Goal: Transaction & Acquisition: Obtain resource

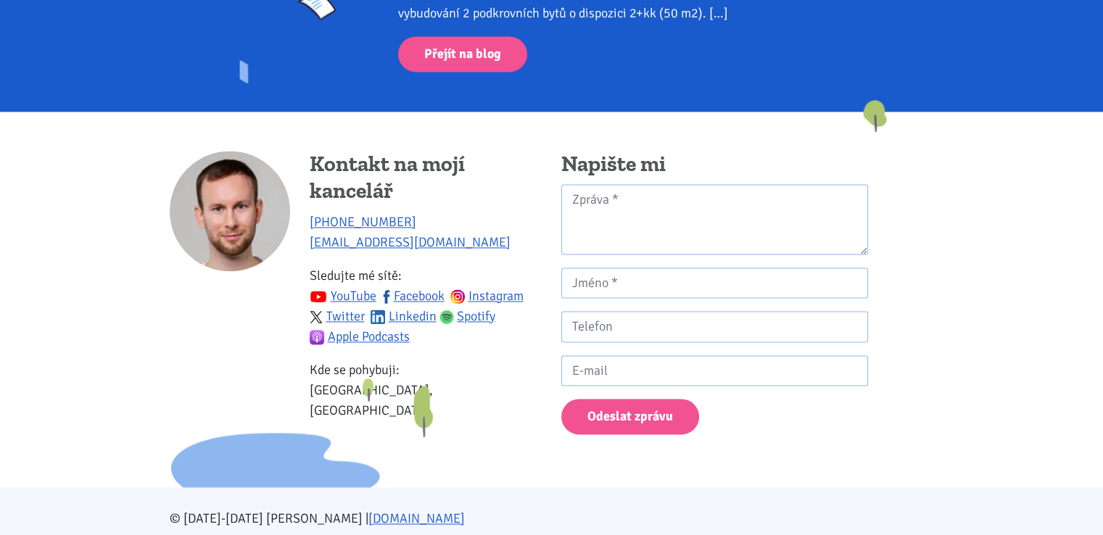
scroll to position [2147, 0]
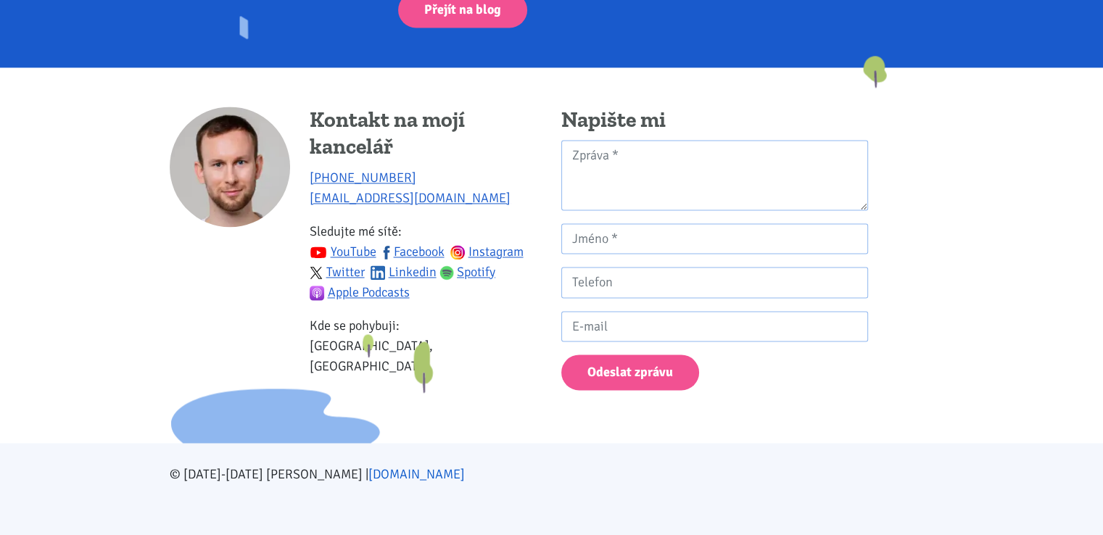
click at [385, 473] on link "[DOMAIN_NAME]" at bounding box center [416, 474] width 96 height 16
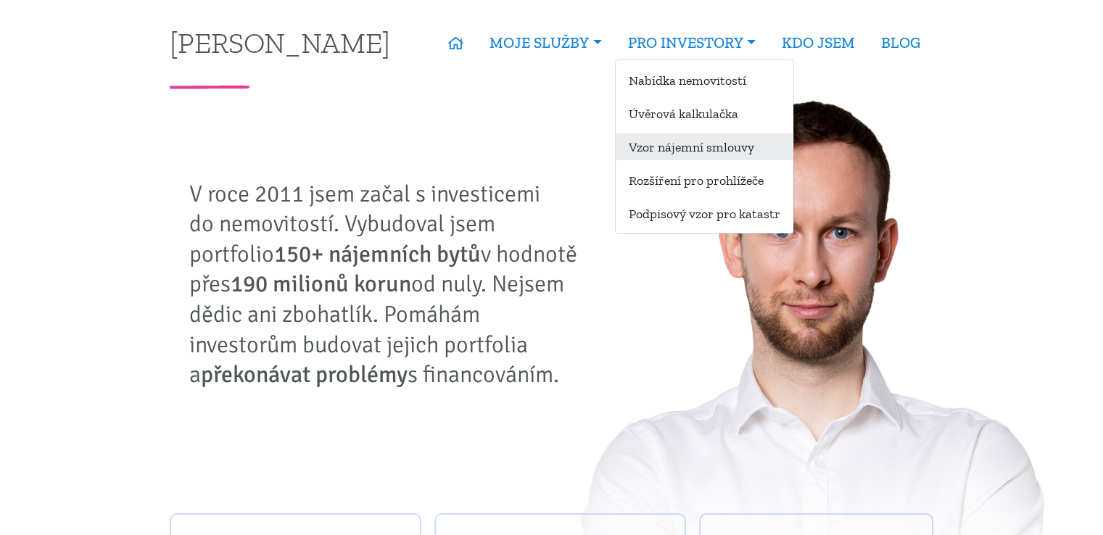
click at [699, 148] on link "Vzor nájemní smlouvy" at bounding box center [705, 146] width 178 height 27
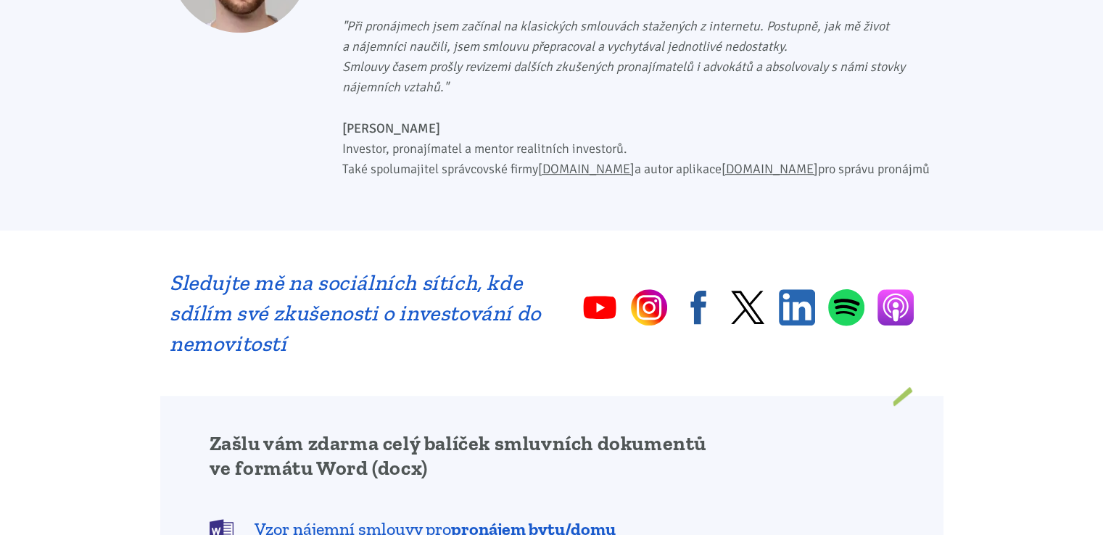
scroll to position [1015, 0]
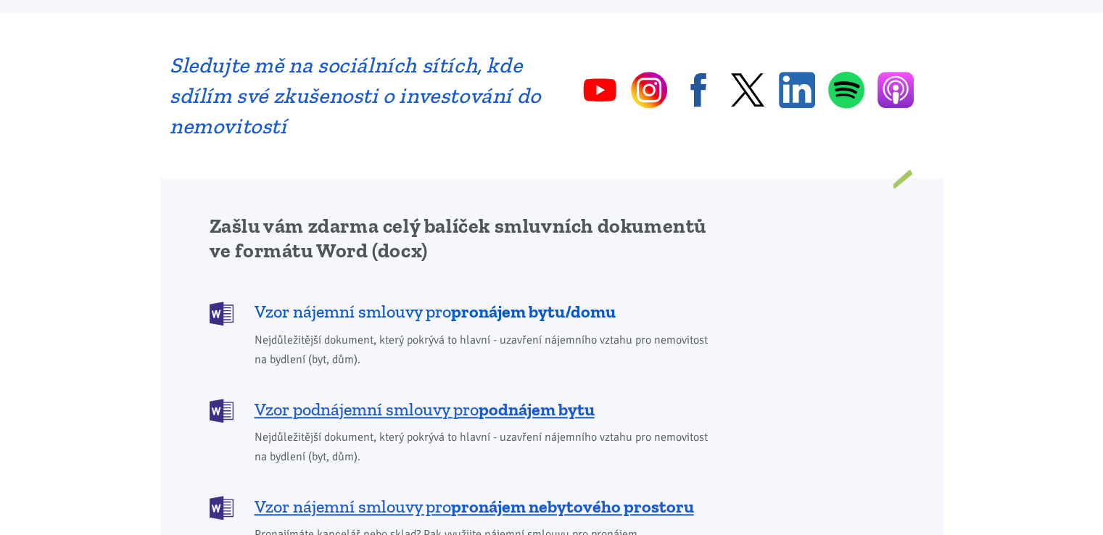
click at [521, 301] on b "pronájem bytu/domu" at bounding box center [533, 311] width 165 height 21
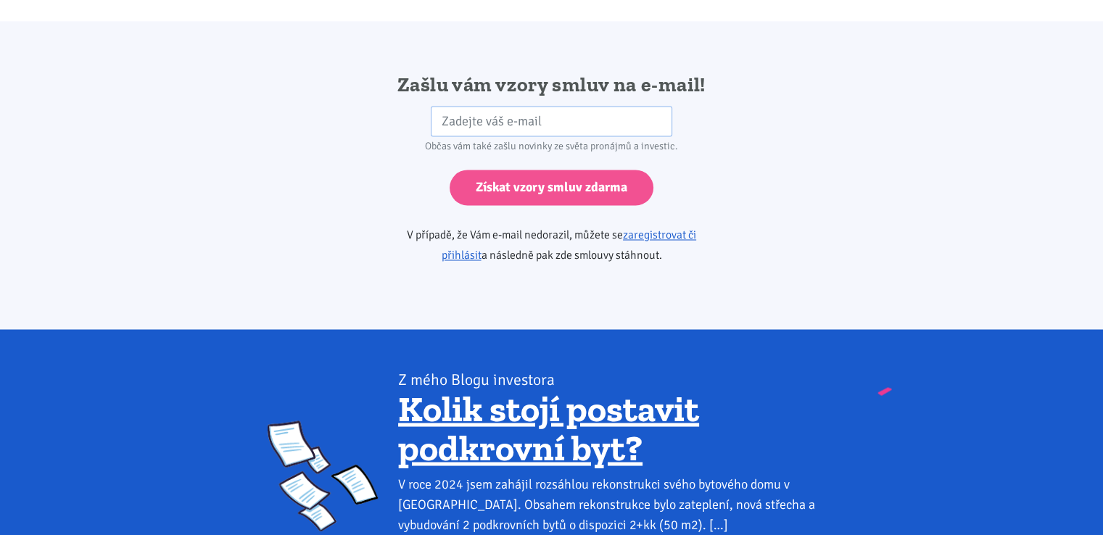
scroll to position [2422, 0]
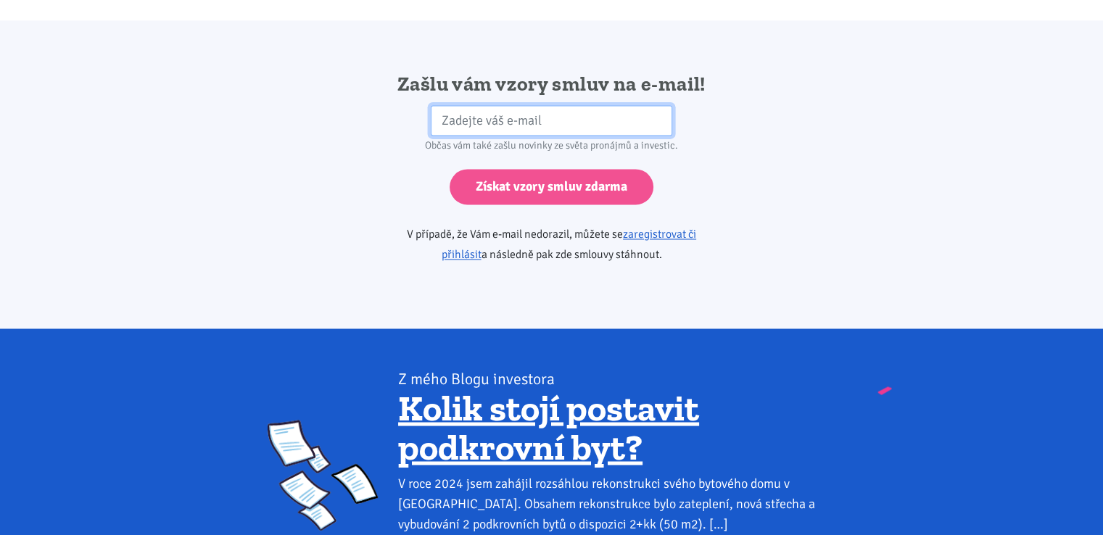
click at [545, 105] on input "email" at bounding box center [551, 120] width 241 height 31
type input "ruze723@centrum.cz"
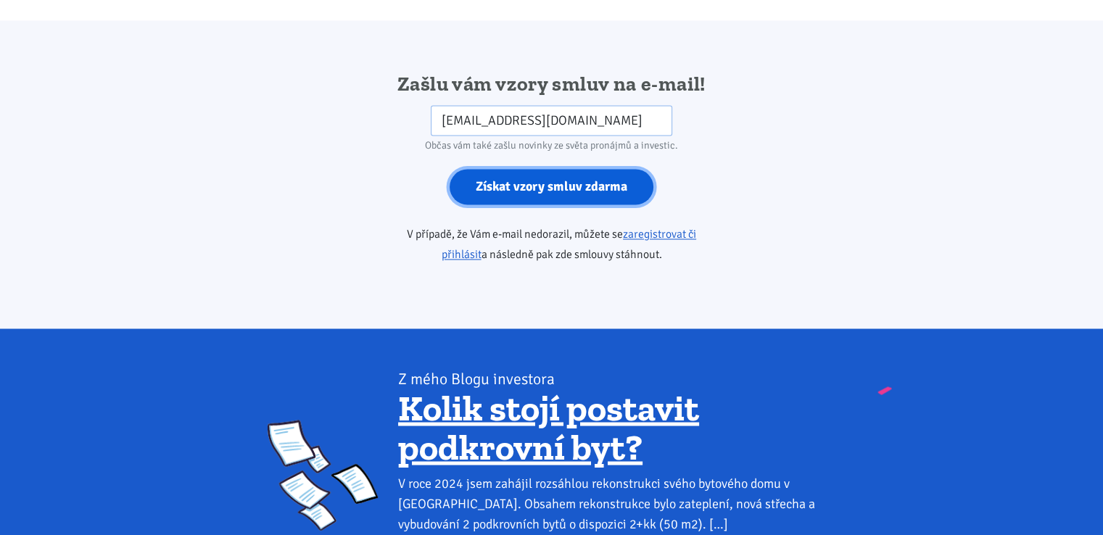
click at [560, 169] on input "Získat vzory smluv zdarma" at bounding box center [552, 187] width 204 height 36
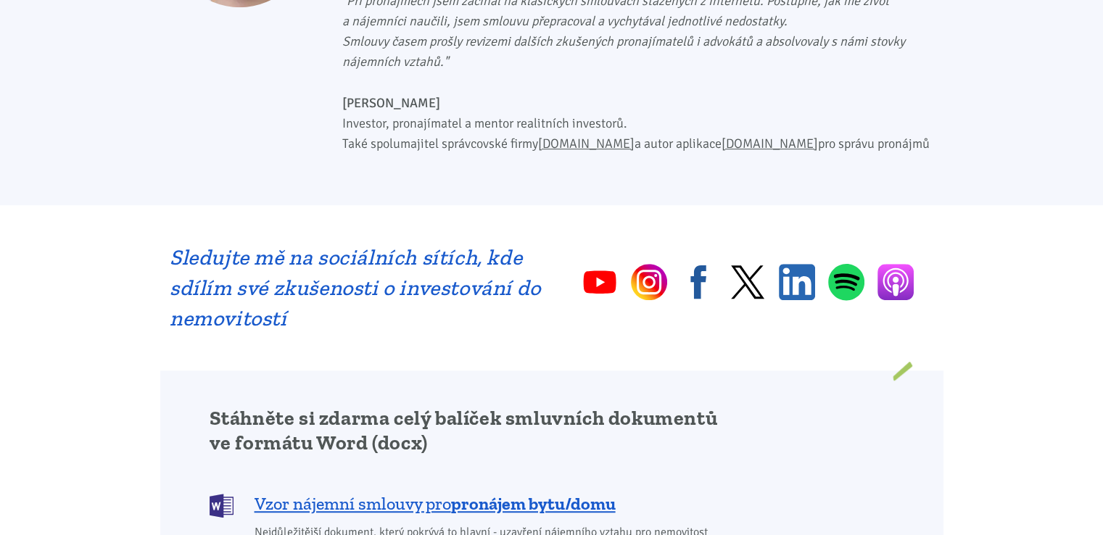
scroll to position [1160, 0]
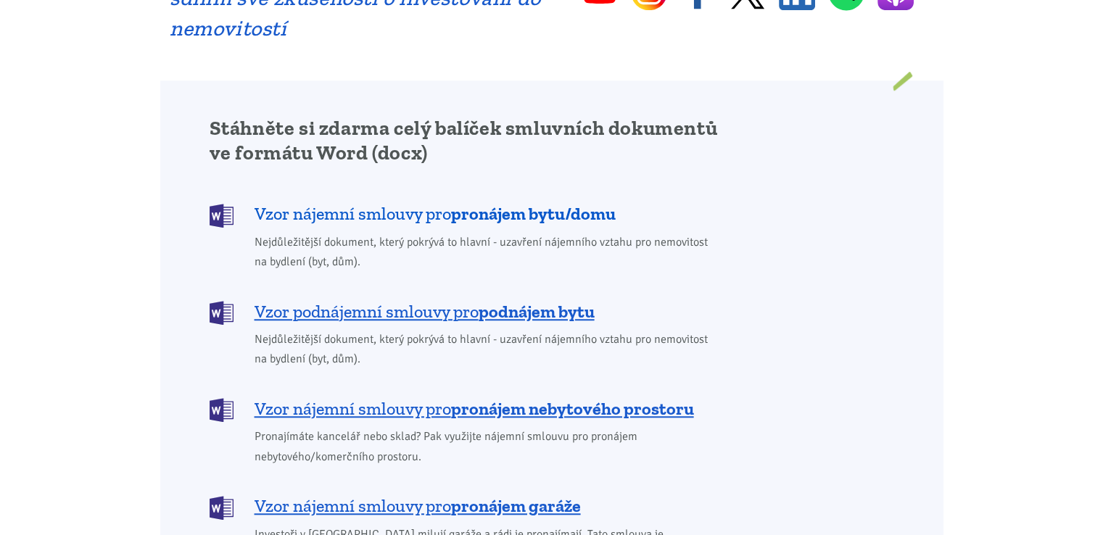
click at [471, 203] on b "pronájem bytu/domu" at bounding box center [533, 213] width 165 height 21
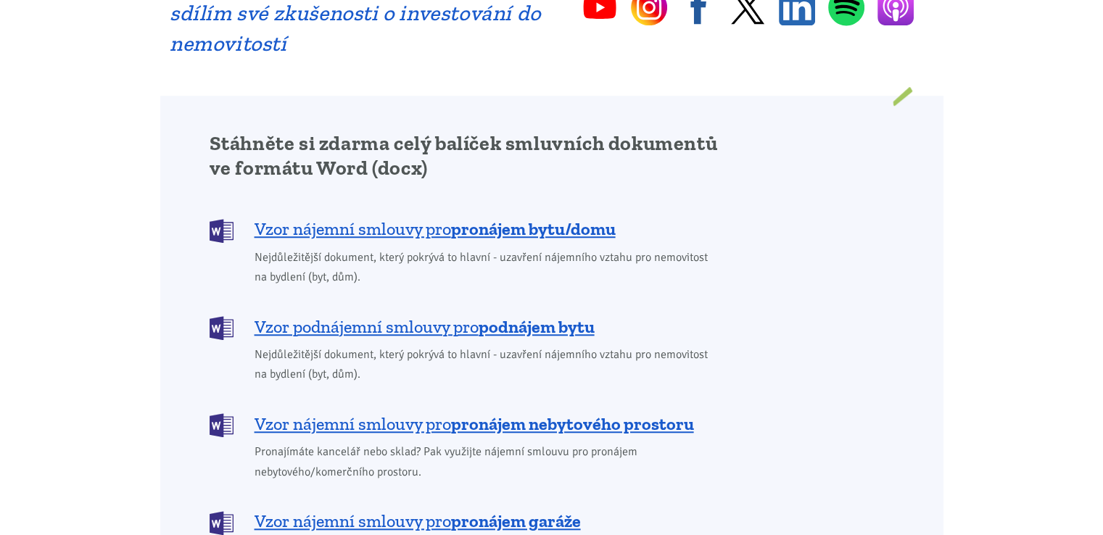
scroll to position [1233, 0]
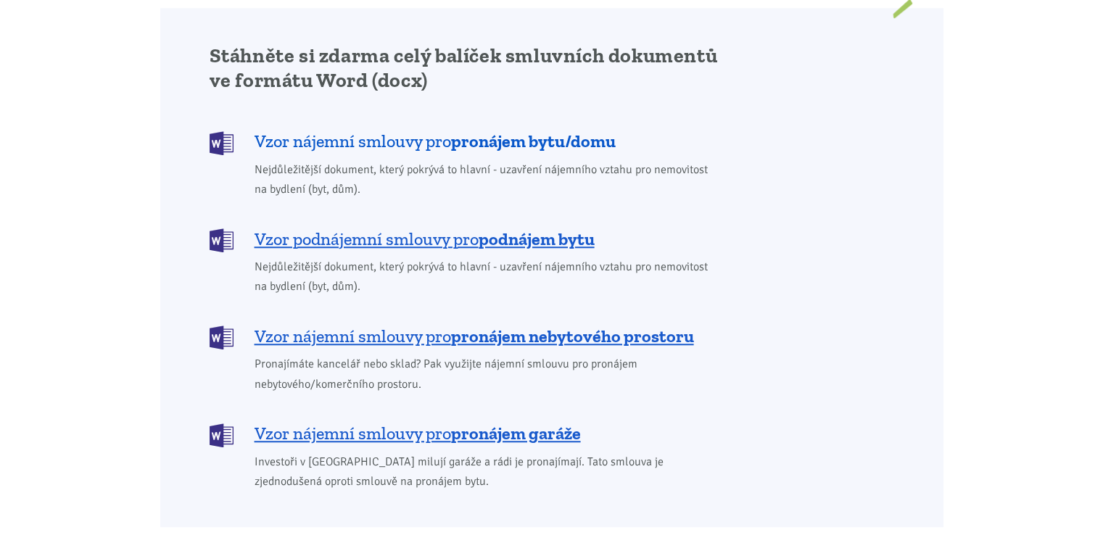
click at [408, 130] on span "Vzor nájemní smlouvy pro pronájem bytu/domu" at bounding box center [435, 141] width 361 height 23
